Goal: Task Accomplishment & Management: Use online tool/utility

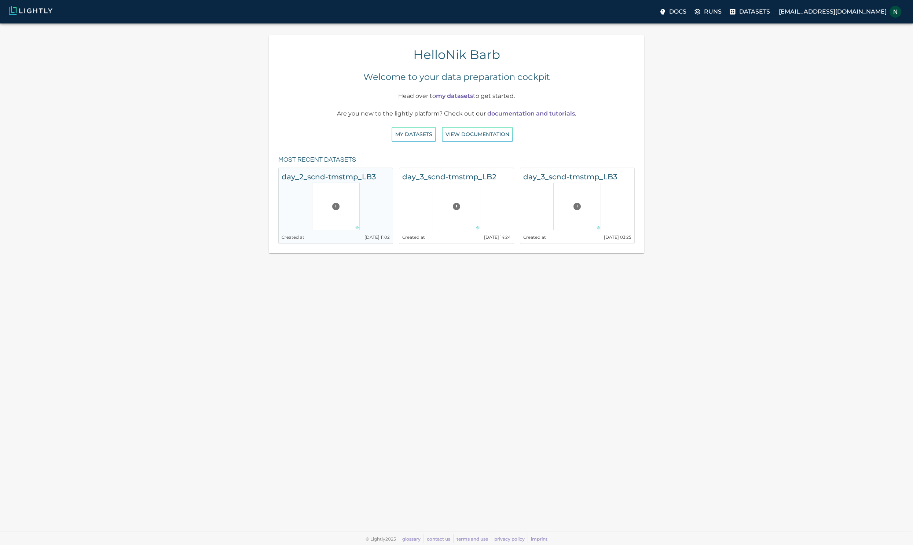
click at [348, 196] on div at bounding box center [336, 207] width 48 height 48
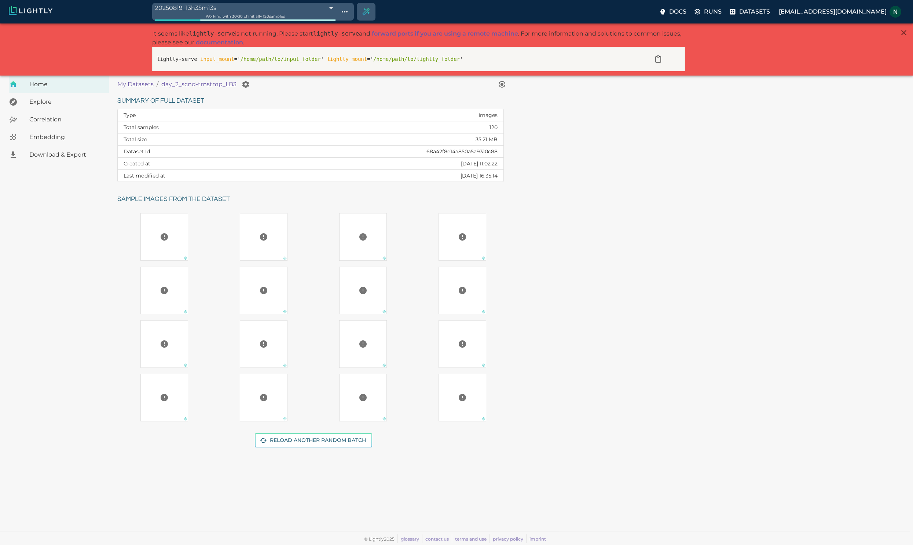
click at [217, 23] on body "20250819_13h35m13s 68a47d917b590d9ea6921066 Working with 30 / 30 of initially 1…" at bounding box center [456, 284] width 913 height 522
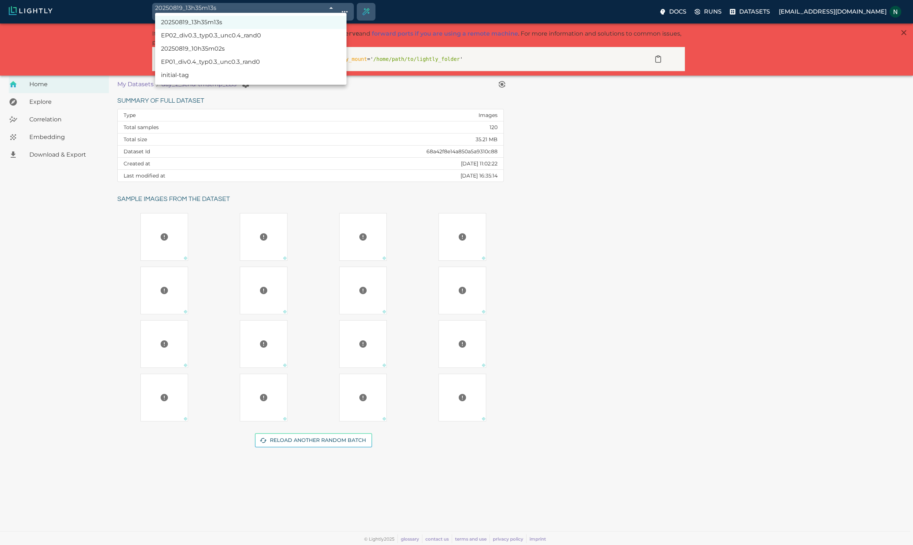
click at [119, 56] on div at bounding box center [456, 272] width 913 height 545
